Goal: Find specific page/section: Find specific page/section

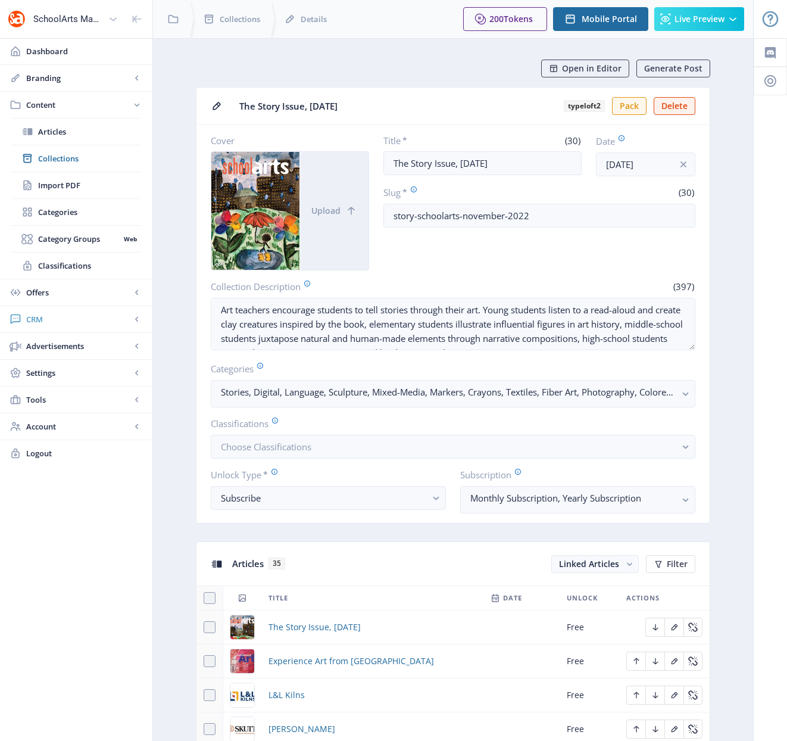
click at [40, 321] on span "CRM" at bounding box center [78, 319] width 105 height 12
click at [54, 186] on span "Readers" at bounding box center [89, 185] width 102 height 12
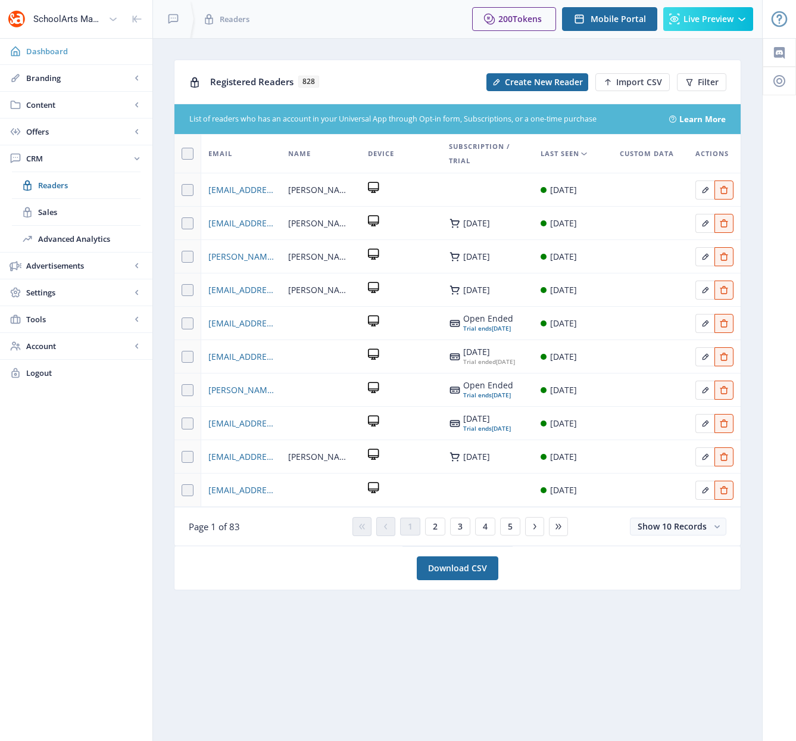
click at [45, 55] on span "Dashboard" at bounding box center [84, 51] width 117 height 12
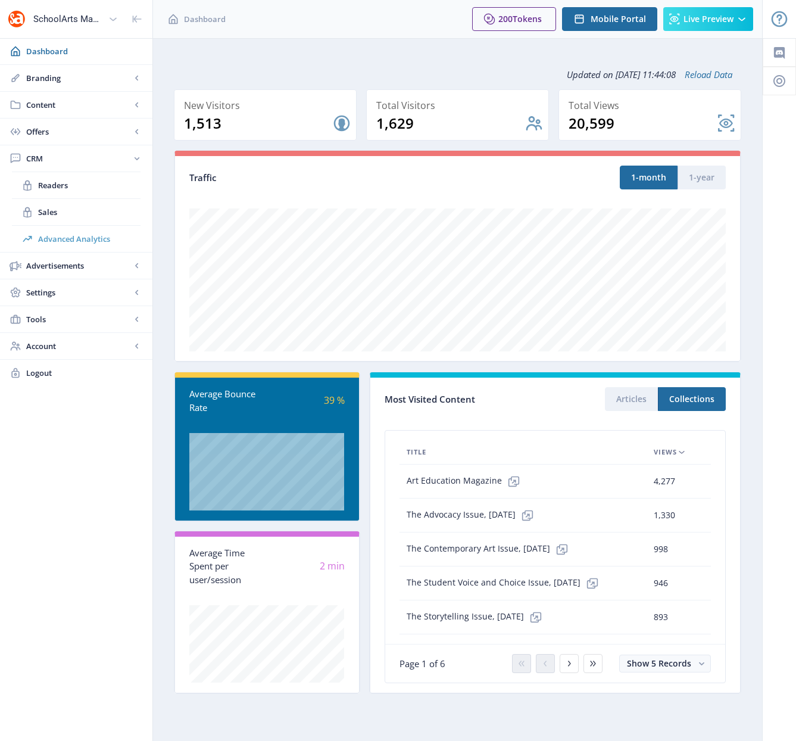
click at [63, 239] on span "Advanced Analytics" at bounding box center [89, 239] width 102 height 12
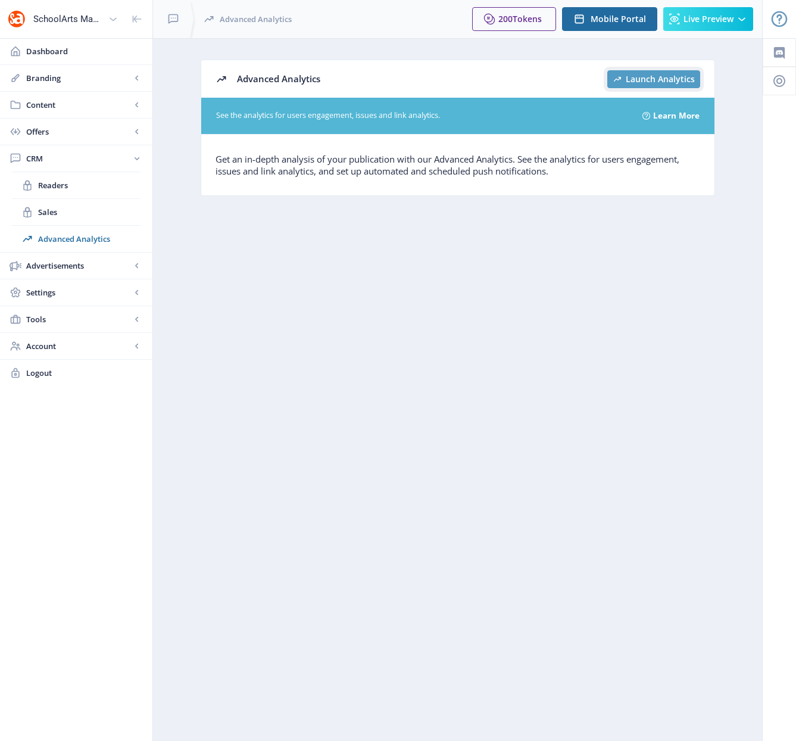
click at [648, 80] on span "Launch Analytics" at bounding box center [660, 79] width 69 height 10
